Goal: Information Seeking & Learning: Check status

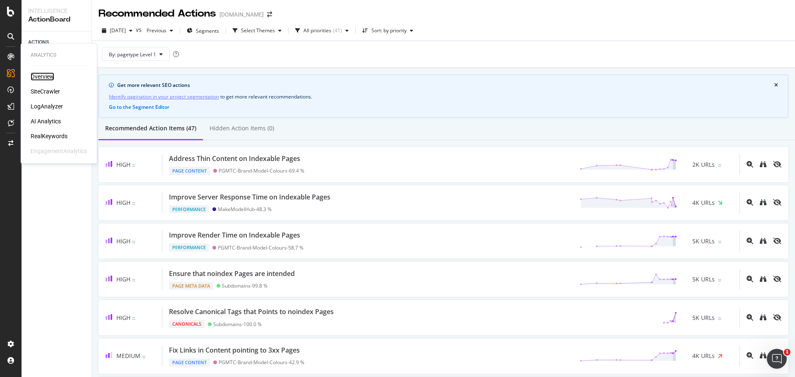
click at [39, 75] on div "Overview" at bounding box center [43, 76] width 24 height 8
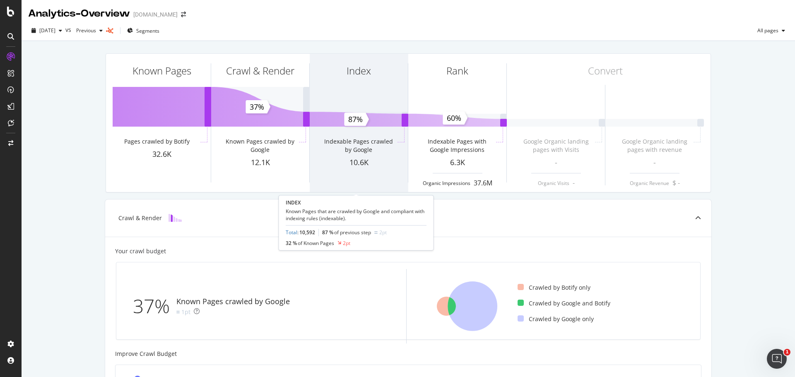
click at [353, 103] on div "Index" at bounding box center [359, 86] width 98 height 64
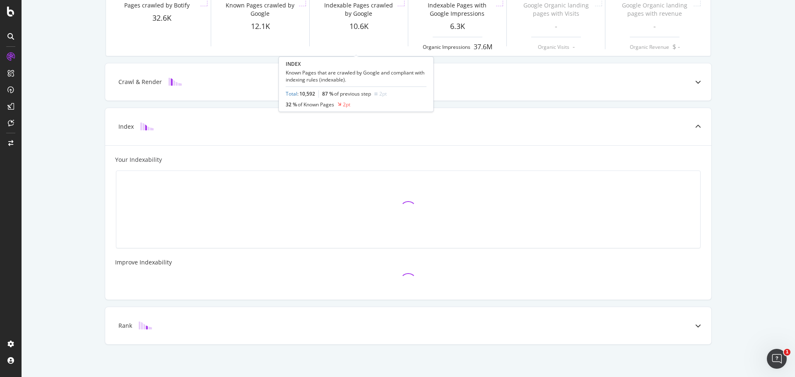
scroll to position [140, 0]
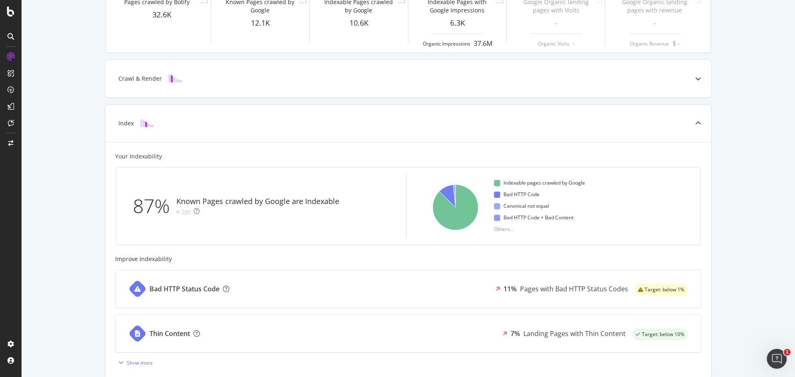
click at [516, 196] on span "Bad HTTP Code" at bounding box center [522, 195] width 36 height 10
click at [446, 190] on icon "A chart." at bounding box center [447, 196] width 16 height 23
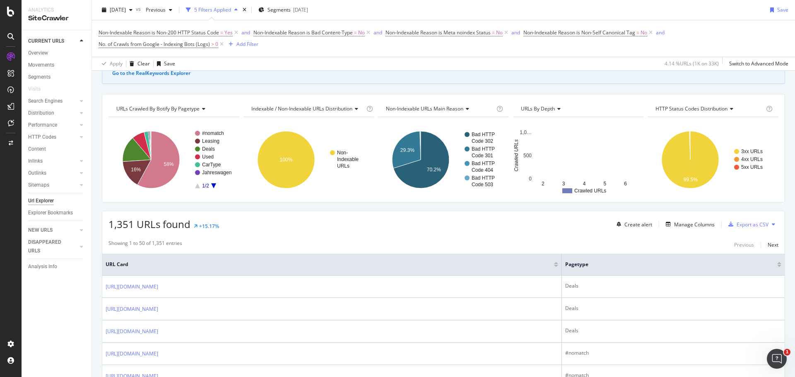
scroll to position [60, 0]
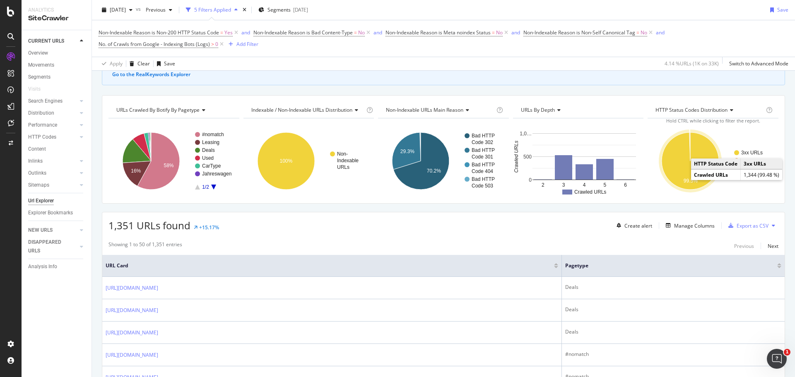
click at [743, 151] on text "3xx URLs" at bounding box center [752, 153] width 22 height 6
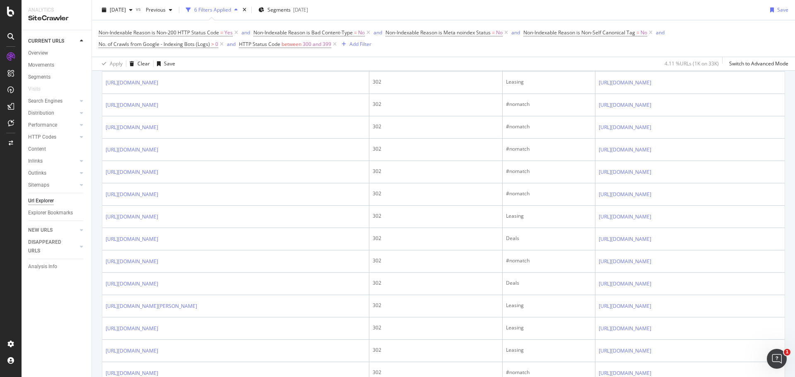
scroll to position [355, 0]
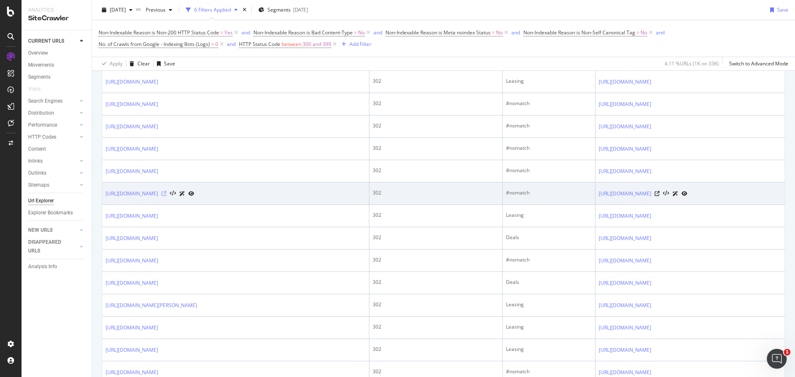
click at [167, 193] on icon at bounding box center [164, 193] width 5 height 5
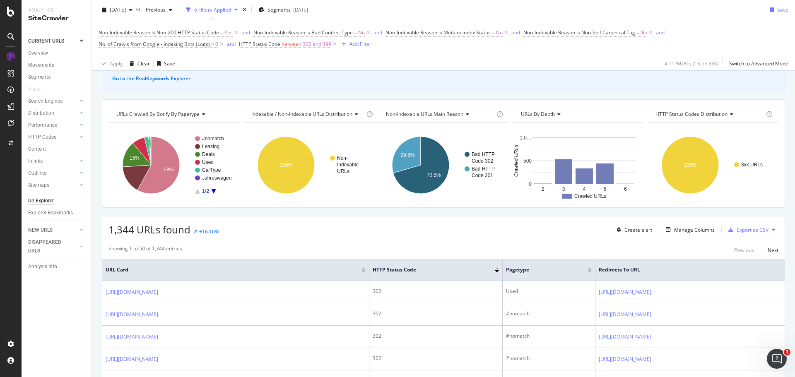
scroll to position [0, 0]
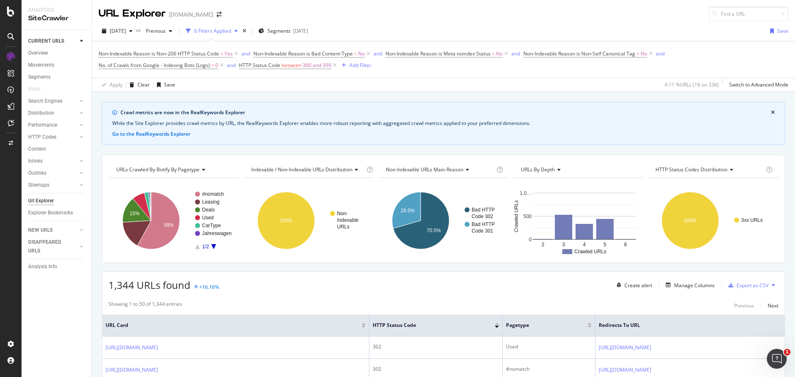
click at [231, 31] on div "6 Filters Applied" at bounding box center [212, 30] width 37 height 7
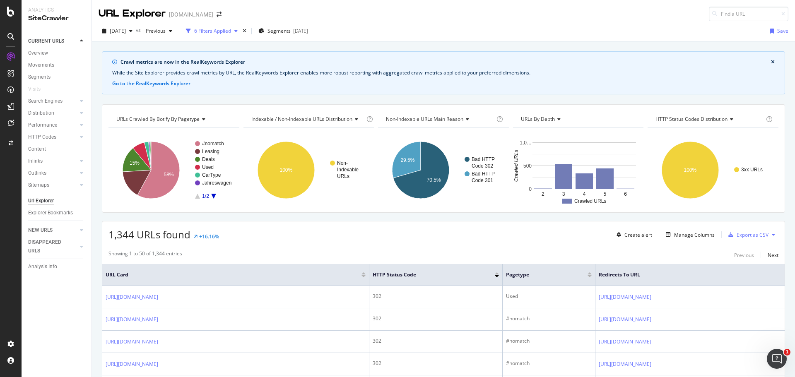
click at [231, 31] on div "6 Filters Applied" at bounding box center [212, 30] width 37 height 7
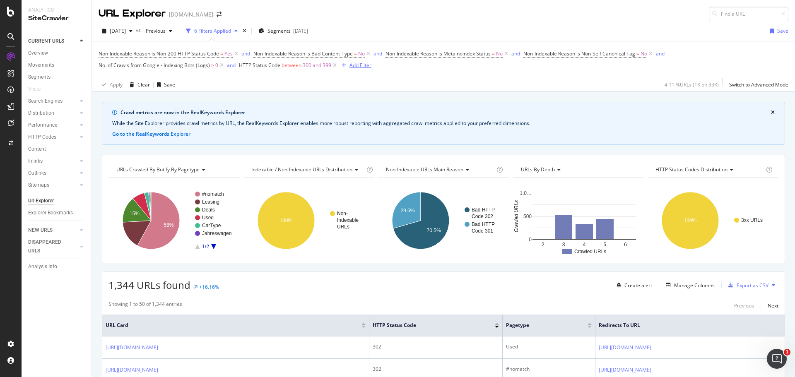
click at [363, 65] on div "Add Filter" at bounding box center [361, 65] width 22 height 7
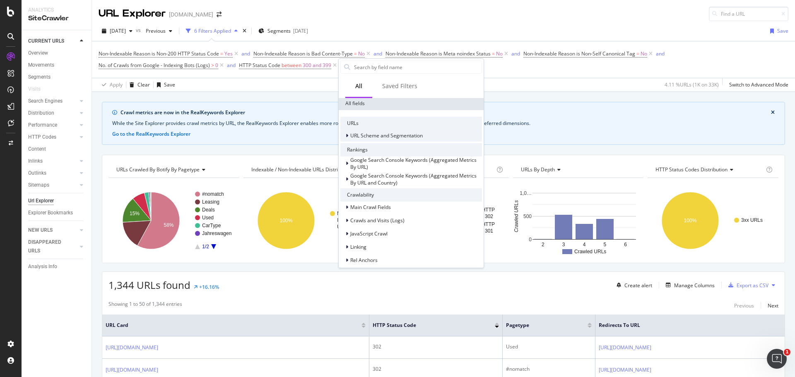
scroll to position [123, 0]
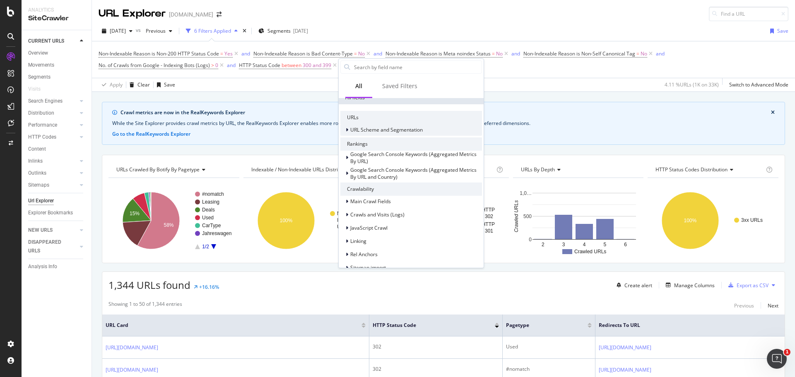
click at [424, 132] on div "URL Scheme and Segmentation" at bounding box center [411, 130] width 142 height 12
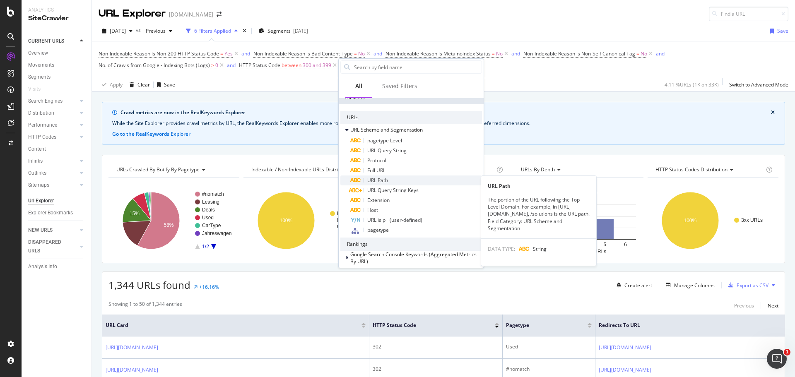
click at [415, 181] on div "URL Path" at bounding box center [416, 181] width 132 height 10
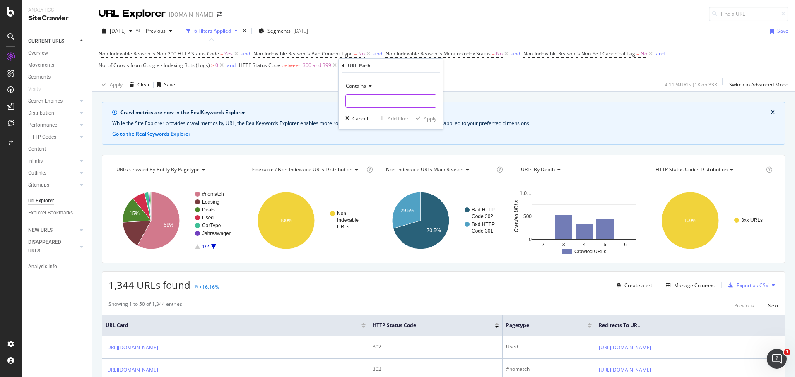
click at [372, 104] on input "text" at bounding box center [391, 100] width 90 height 13
type input "/angebote"
click at [428, 117] on div "Apply" at bounding box center [430, 118] width 13 height 7
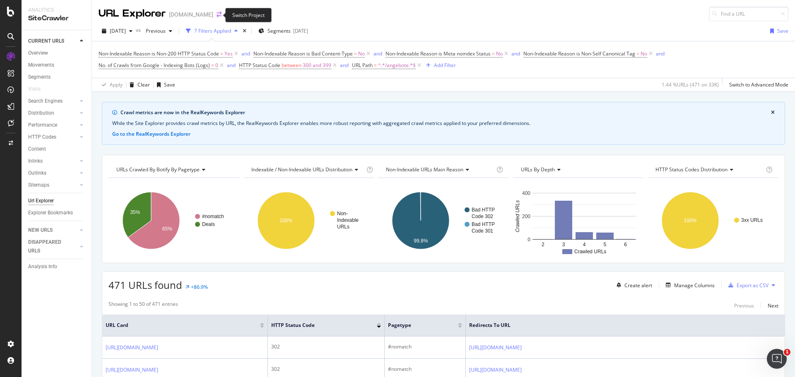
click at [217, 16] on icon "arrow-right-arrow-left" at bounding box center [219, 15] width 5 height 6
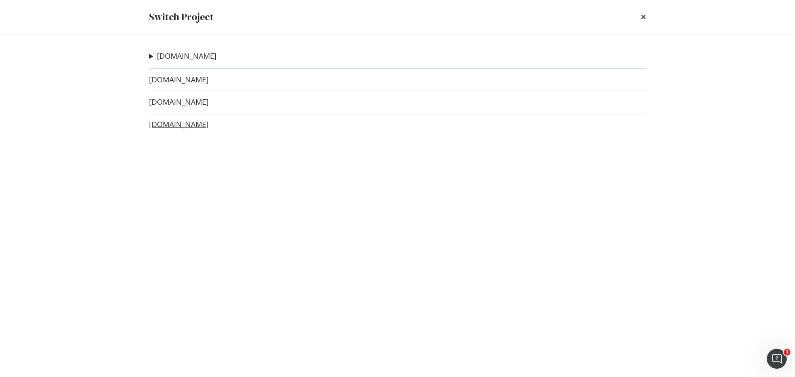
click at [198, 124] on link "[DOMAIN_NAME]" at bounding box center [179, 124] width 60 height 9
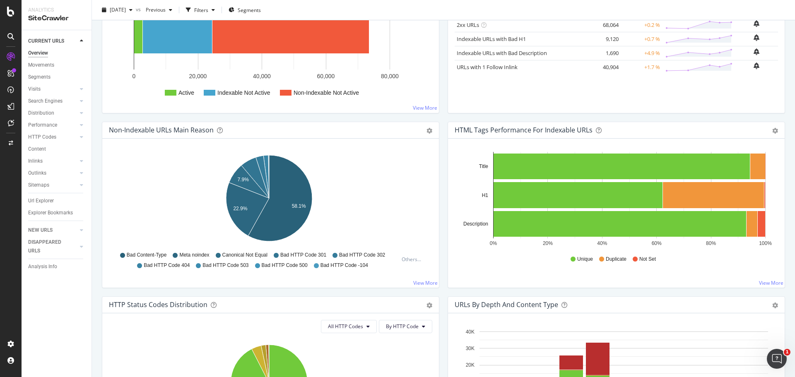
scroll to position [178, 0]
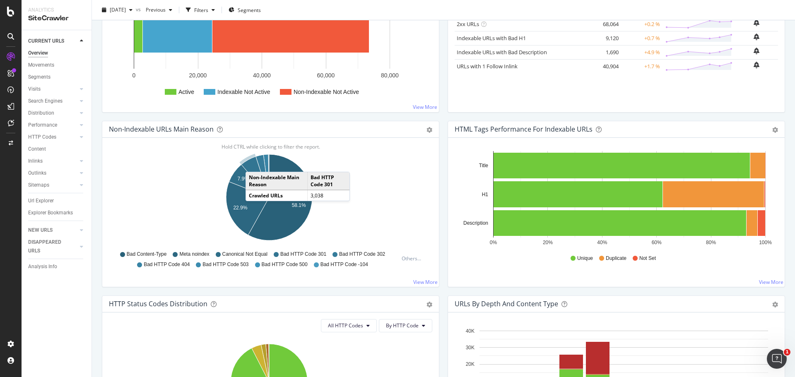
click at [254, 164] on icon "A chart." at bounding box center [255, 177] width 28 height 41
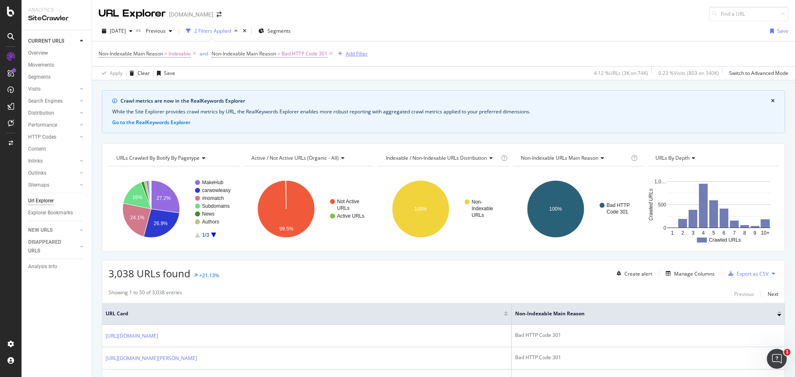
click at [361, 49] on button "Add Filter" at bounding box center [351, 54] width 33 height 10
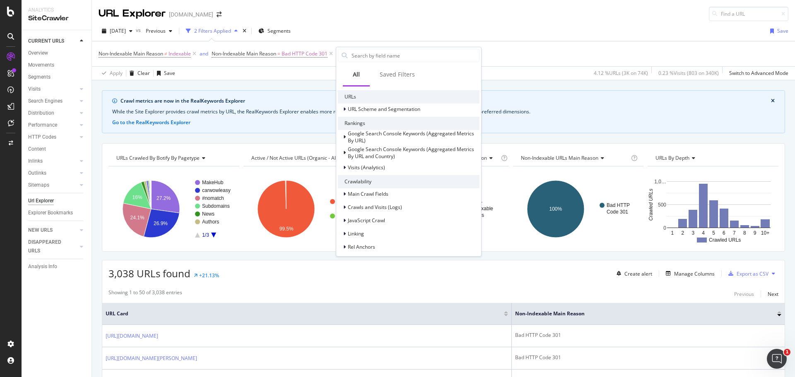
scroll to position [75, 0]
click at [409, 110] on span "URL Scheme and Segmentation" at bounding box center [384, 108] width 72 height 7
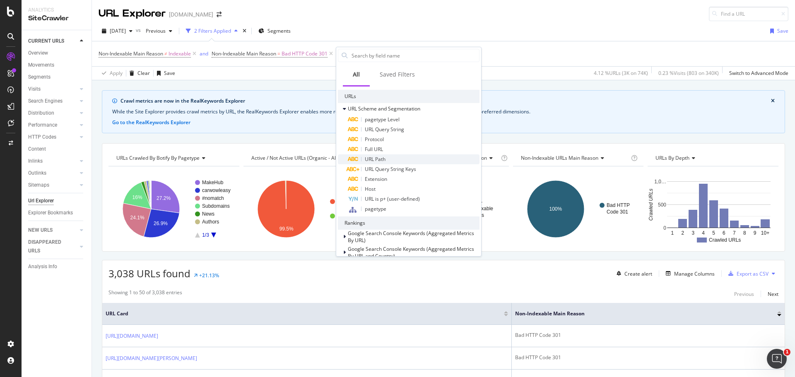
click at [389, 159] on div "URL Path" at bounding box center [414, 159] width 132 height 10
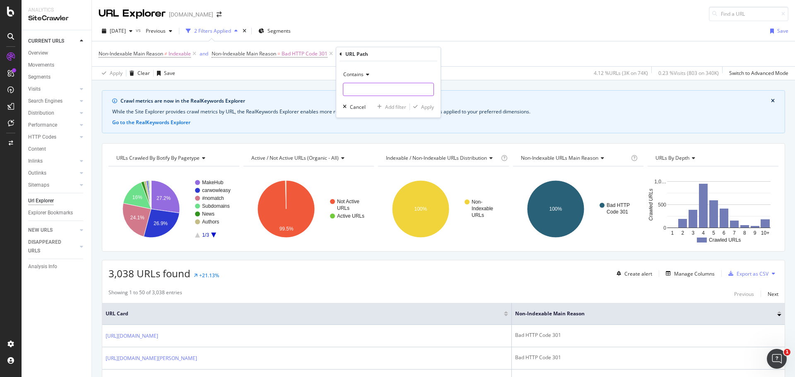
click at [373, 88] on input "text" at bounding box center [388, 89] width 90 height 13
type input "/deals"
click at [425, 107] on div "Apply" at bounding box center [427, 107] width 13 height 7
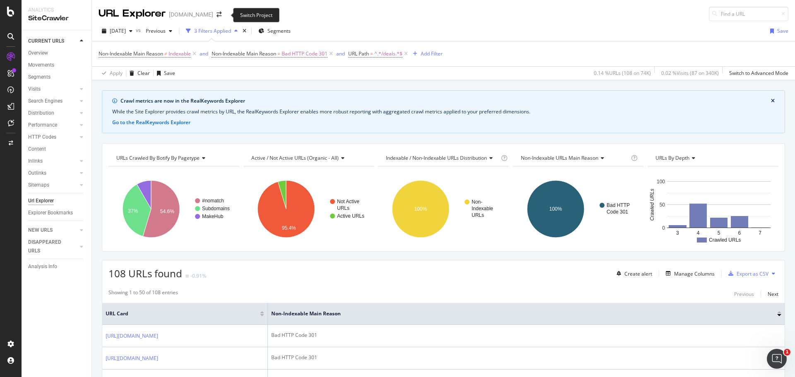
click at [221, 14] on span at bounding box center [219, 15] width 12 height 6
click at [222, 13] on icon "arrow-right-arrow-left" at bounding box center [219, 15] width 5 height 6
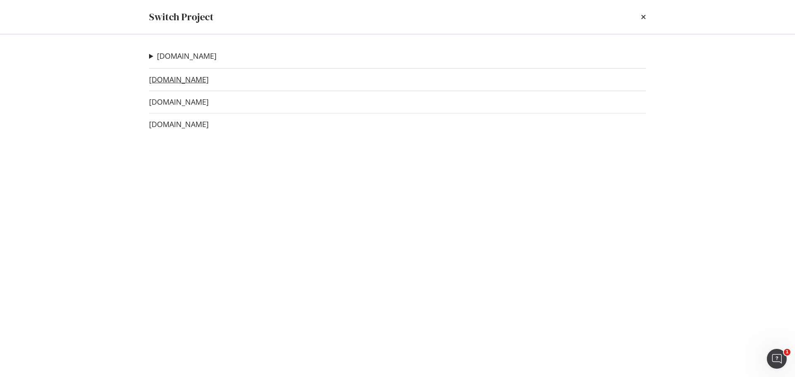
click at [199, 79] on link "[DOMAIN_NAME]" at bounding box center [179, 79] width 60 height 9
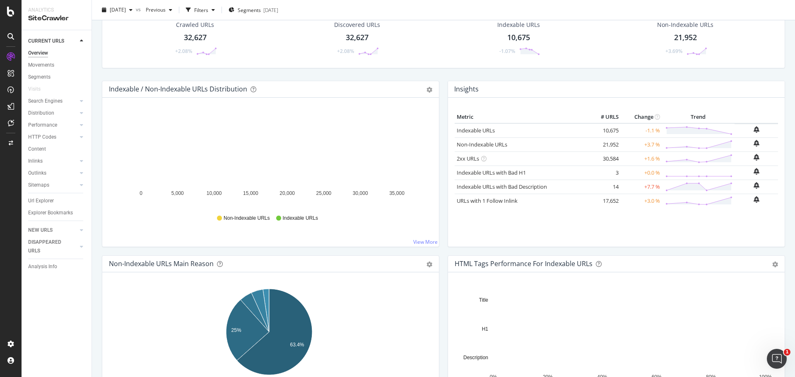
scroll to position [166, 0]
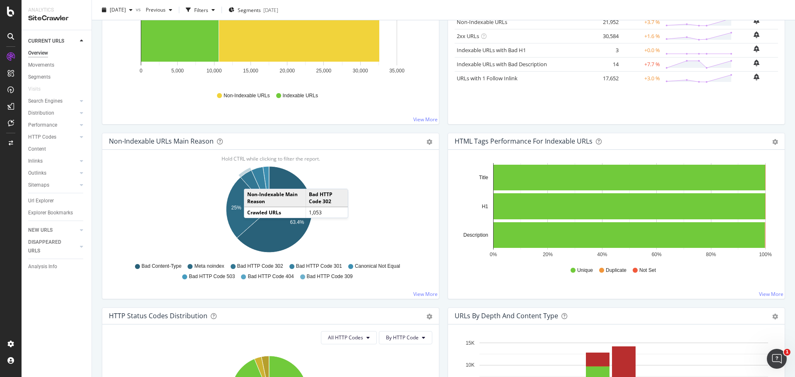
click at [252, 181] on icon "A chart." at bounding box center [255, 189] width 29 height 39
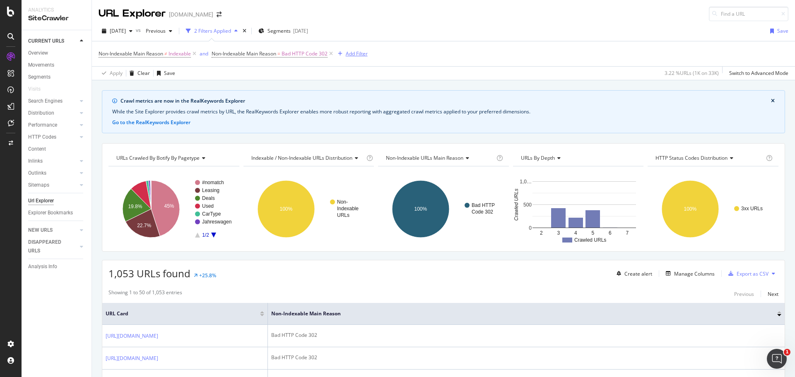
click at [352, 53] on div "Add Filter" at bounding box center [357, 53] width 22 height 7
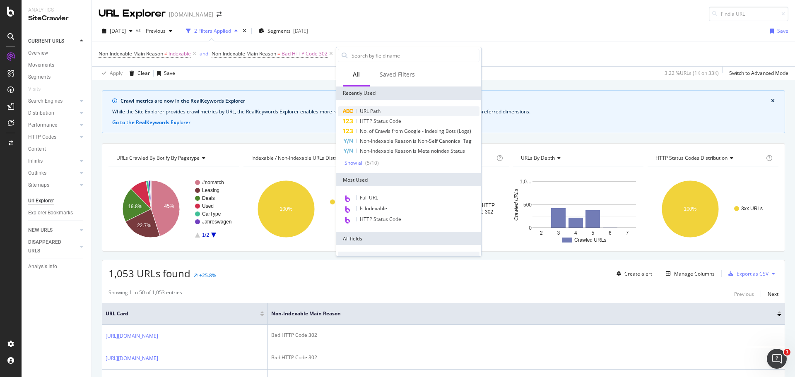
click at [374, 111] on span "URL Path" at bounding box center [370, 111] width 21 height 7
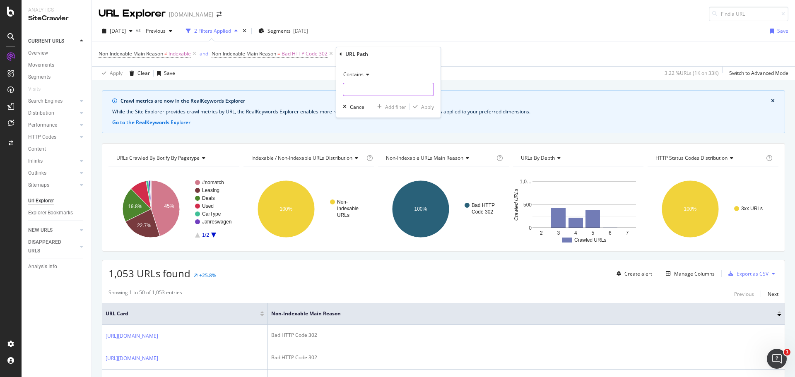
click at [371, 90] on input "text" at bounding box center [388, 89] width 90 height 13
type input "/angebote"
click at [424, 104] on div "Apply" at bounding box center [427, 107] width 13 height 7
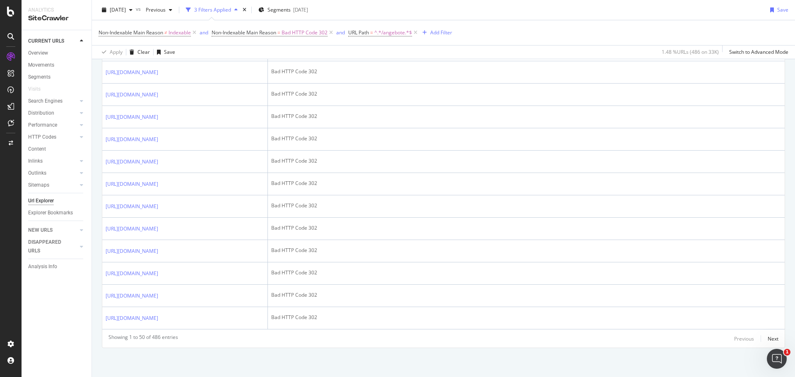
scroll to position [1287, 0]
